Goal: Task Accomplishment & Management: Use online tool/utility

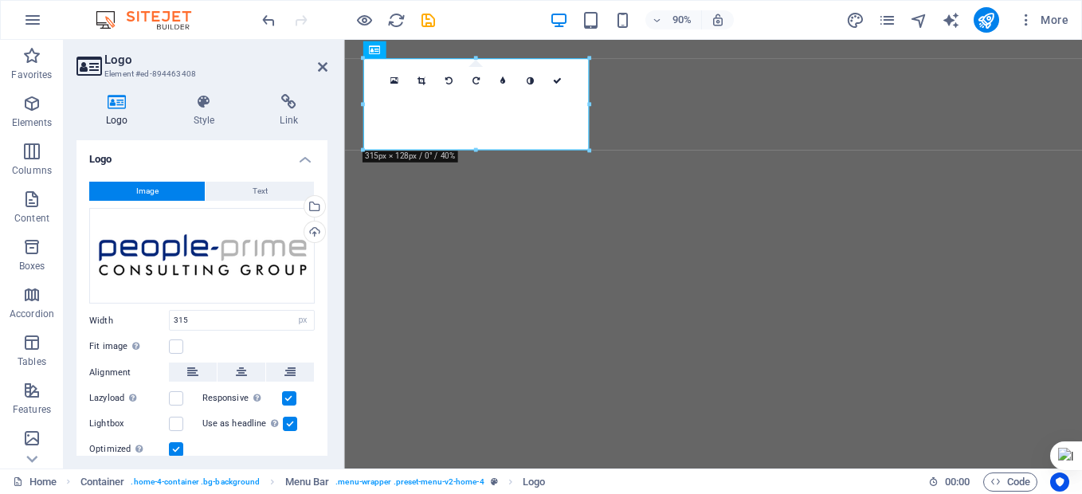
select select "px"
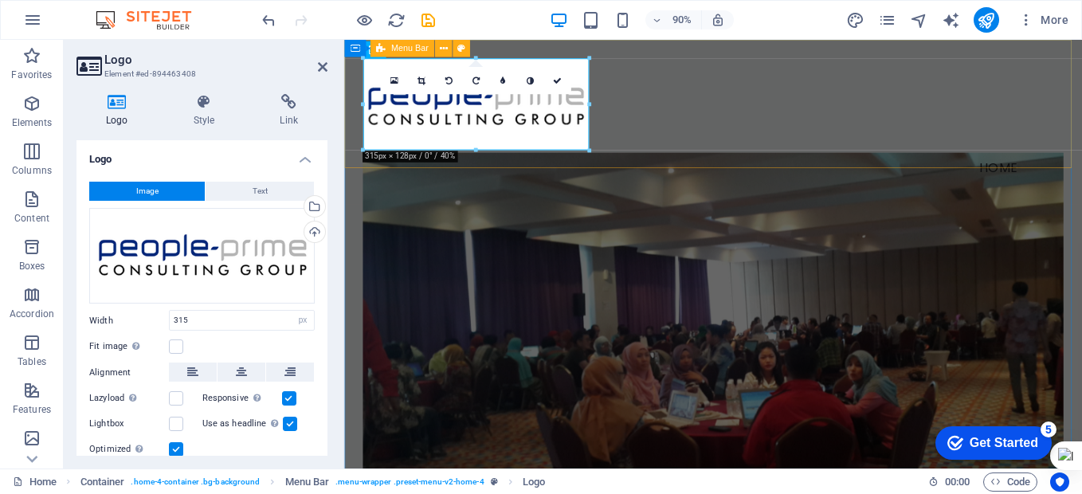
click at [857, 78] on div "Menu Home" at bounding box center [754, 131] width 820 height 182
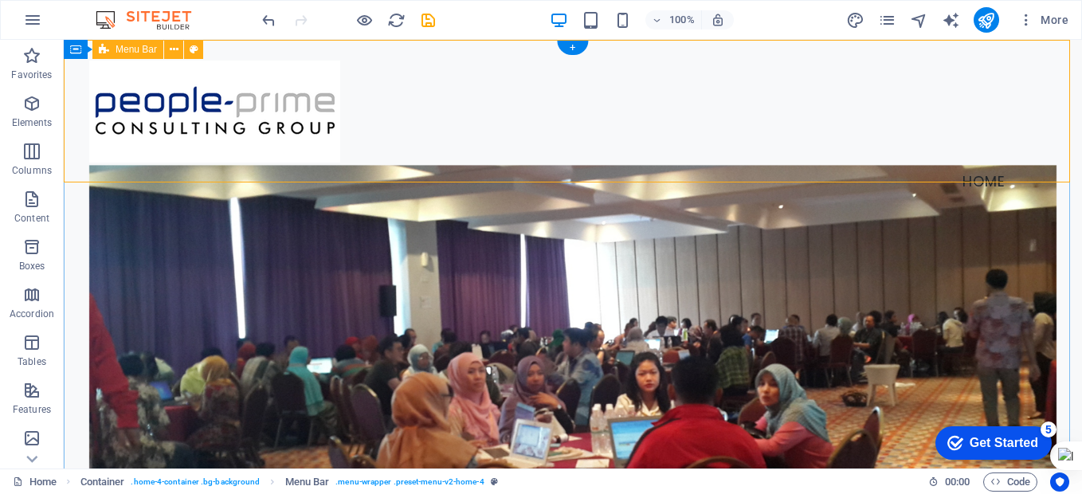
click at [376, 70] on div "Menu Home" at bounding box center [573, 131] width 1018 height 182
click at [199, 49] on button at bounding box center [193, 49] width 19 height 19
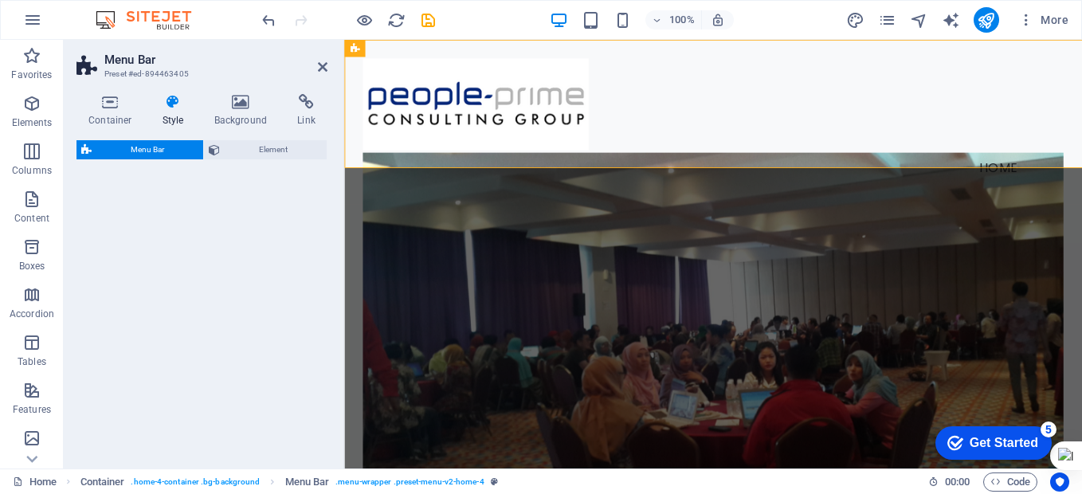
select select "vw"
select select "rem"
select select "vw"
select select "preset-menu-v2-home-4"
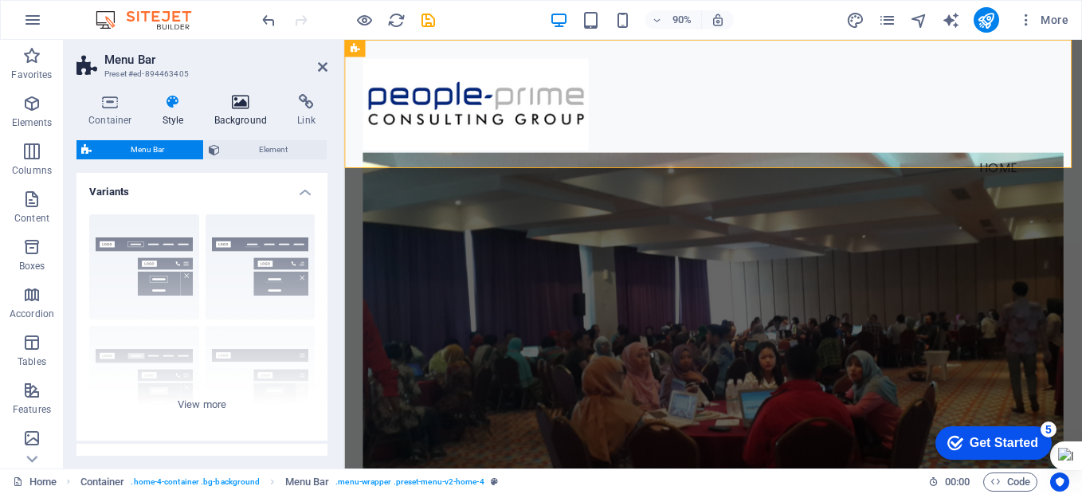
click at [243, 102] on icon at bounding box center [240, 102] width 77 height 16
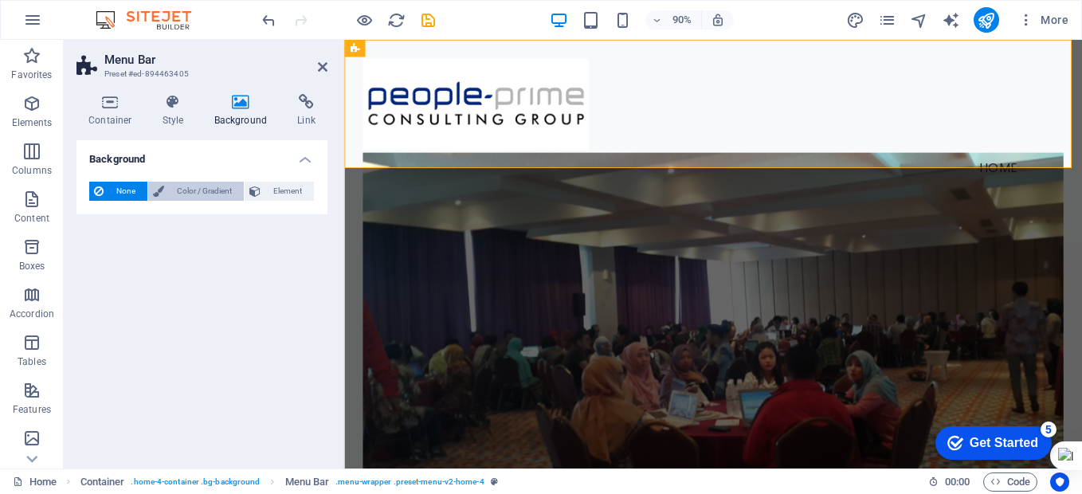
click at [211, 194] on span "Color / Gradient" at bounding box center [204, 191] width 70 height 19
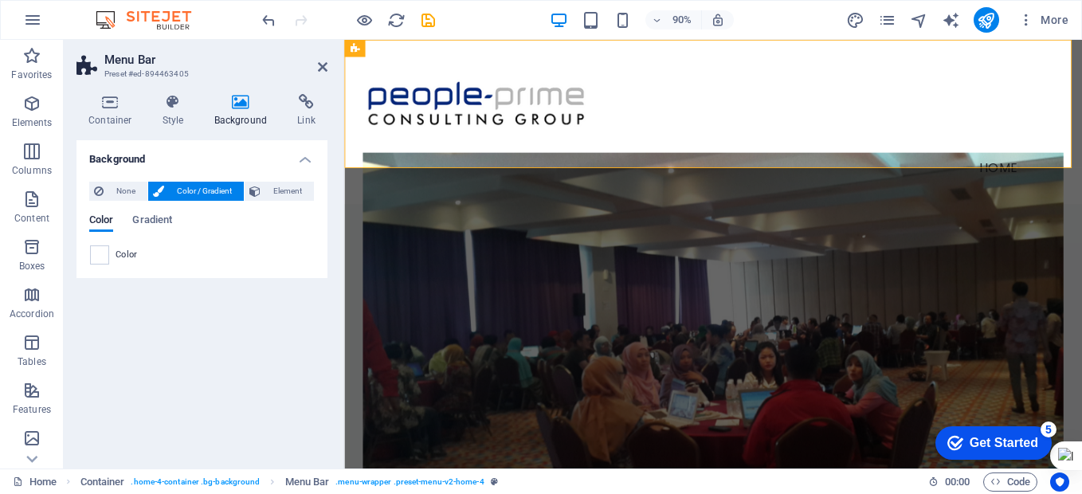
click at [117, 257] on span "Color" at bounding box center [127, 255] width 22 height 13
click at [105, 254] on span at bounding box center [100, 255] width 18 height 18
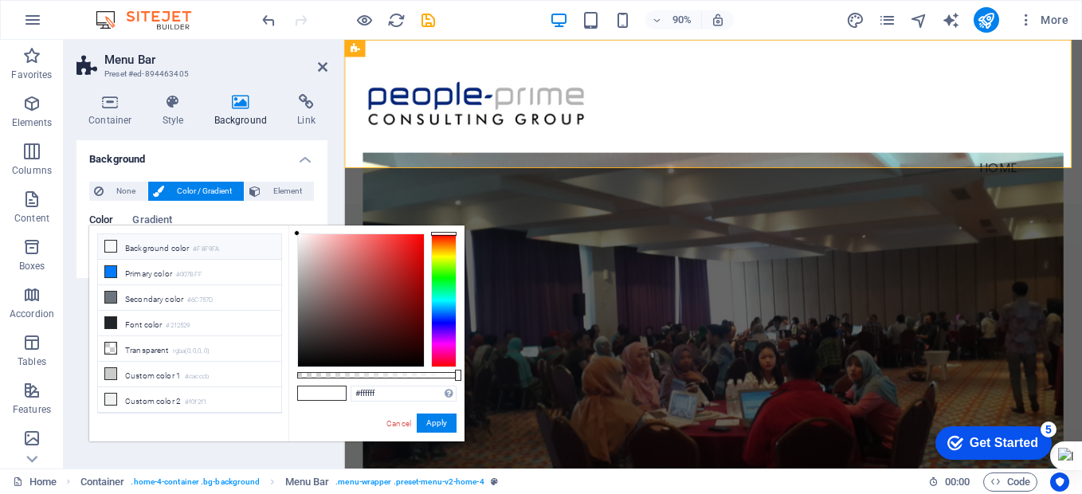
click at [170, 248] on li "Background color #F8F9FA" at bounding box center [189, 247] width 183 height 26
type input "#f8f9fa"
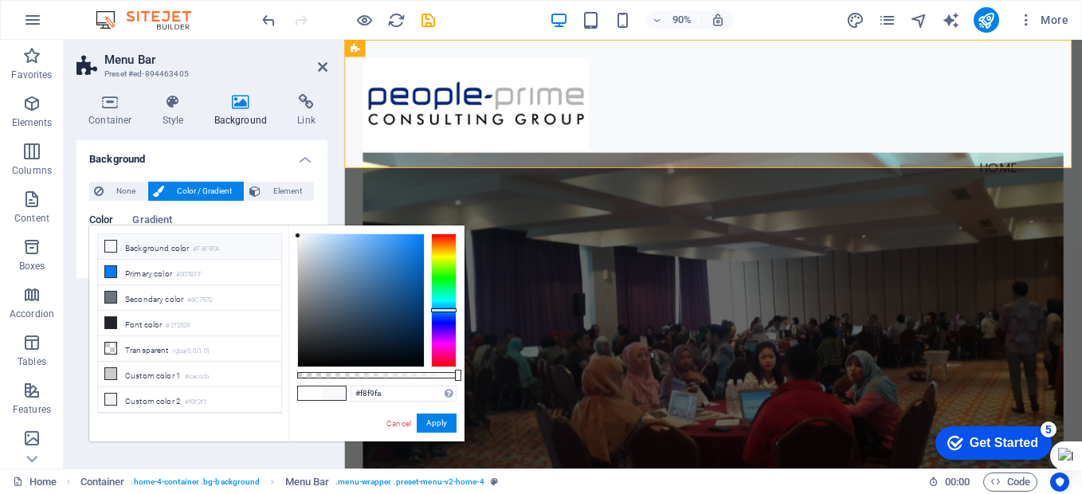
click at [184, 243] on li "Background color #F8F9FA" at bounding box center [189, 247] width 183 height 26
click at [441, 411] on div "#f8f9fa Supported formats #0852ed rgb(8, 82, 237) rgba(8, 82, 237, 90%) hsv(221…" at bounding box center [376, 449] width 176 height 447
click at [442, 417] on button "Apply" at bounding box center [437, 423] width 40 height 19
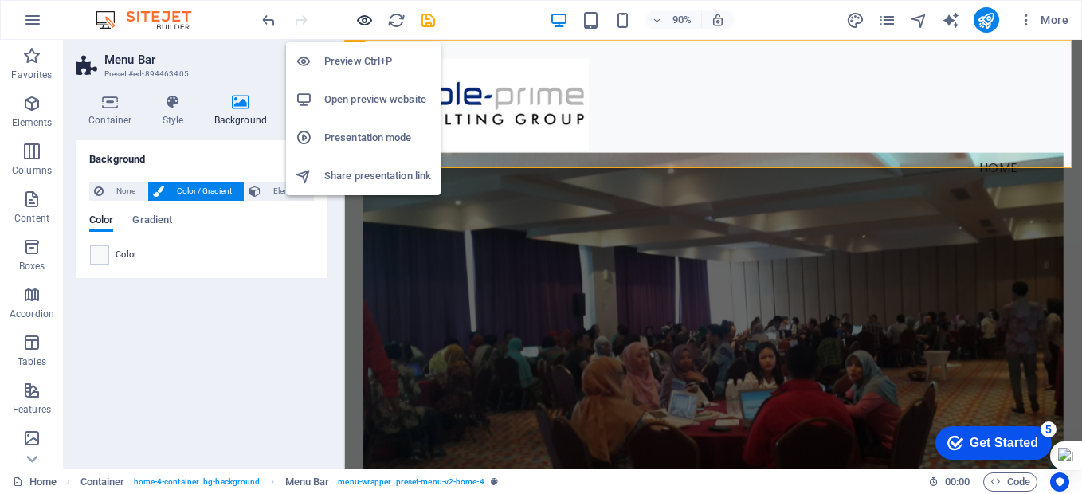
click at [369, 21] on icon "button" at bounding box center [364, 20] width 18 height 18
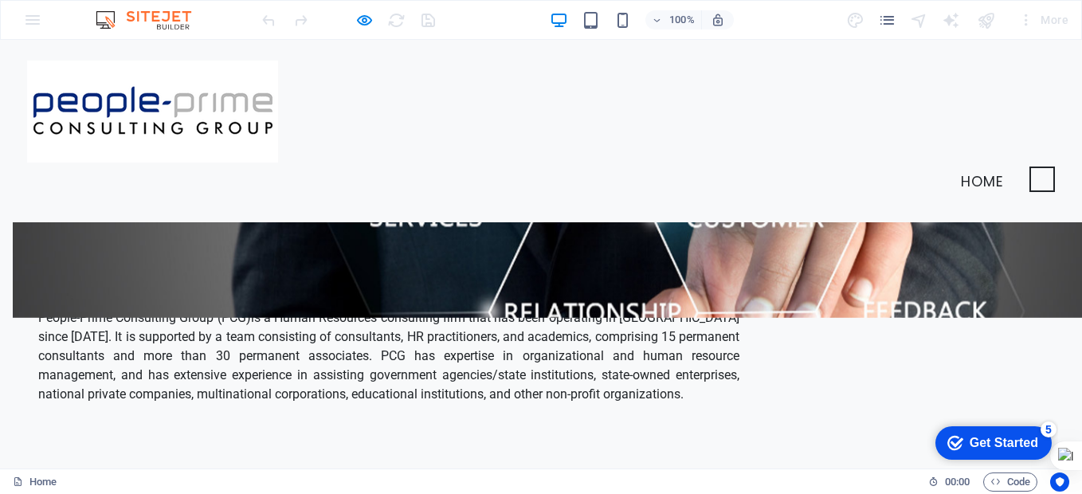
scroll to position [985, 0]
